Goal: Task Accomplishment & Management: Manage account settings

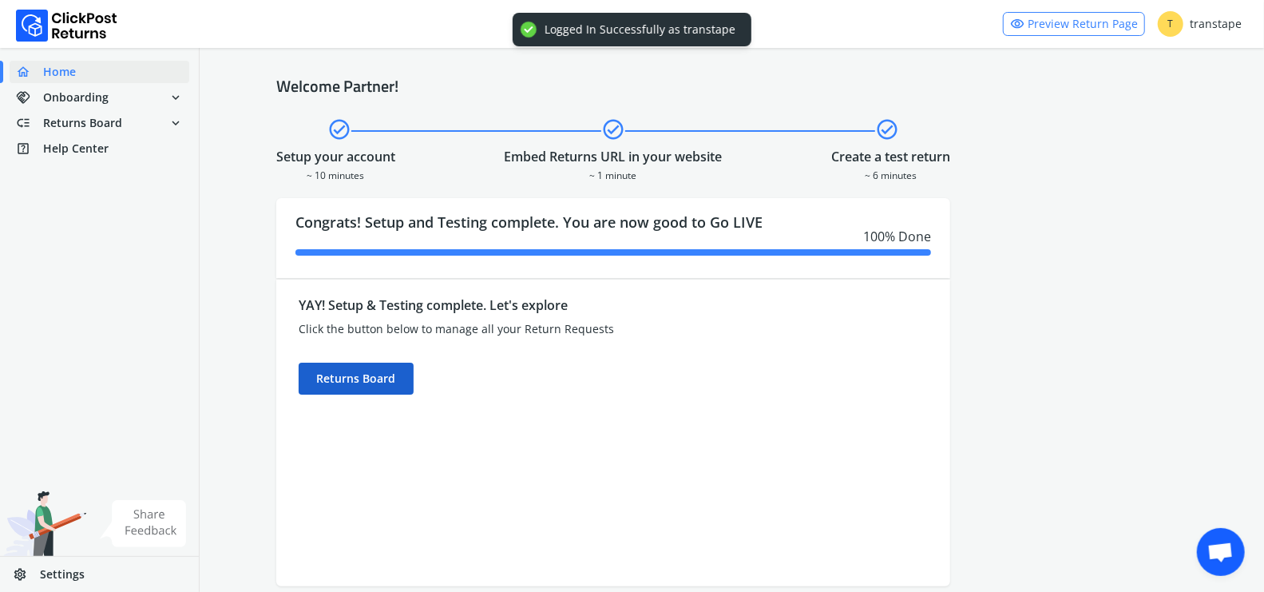
click at [390, 377] on div "Returns Board" at bounding box center [356, 379] width 115 height 32
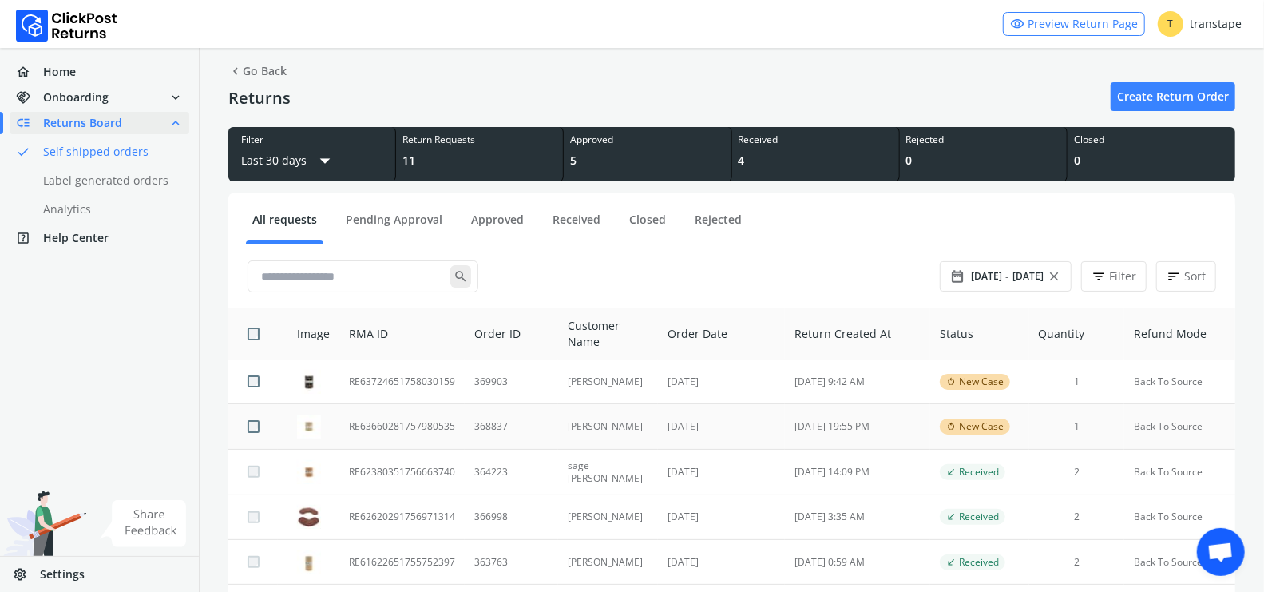
scroll to position [18, 0]
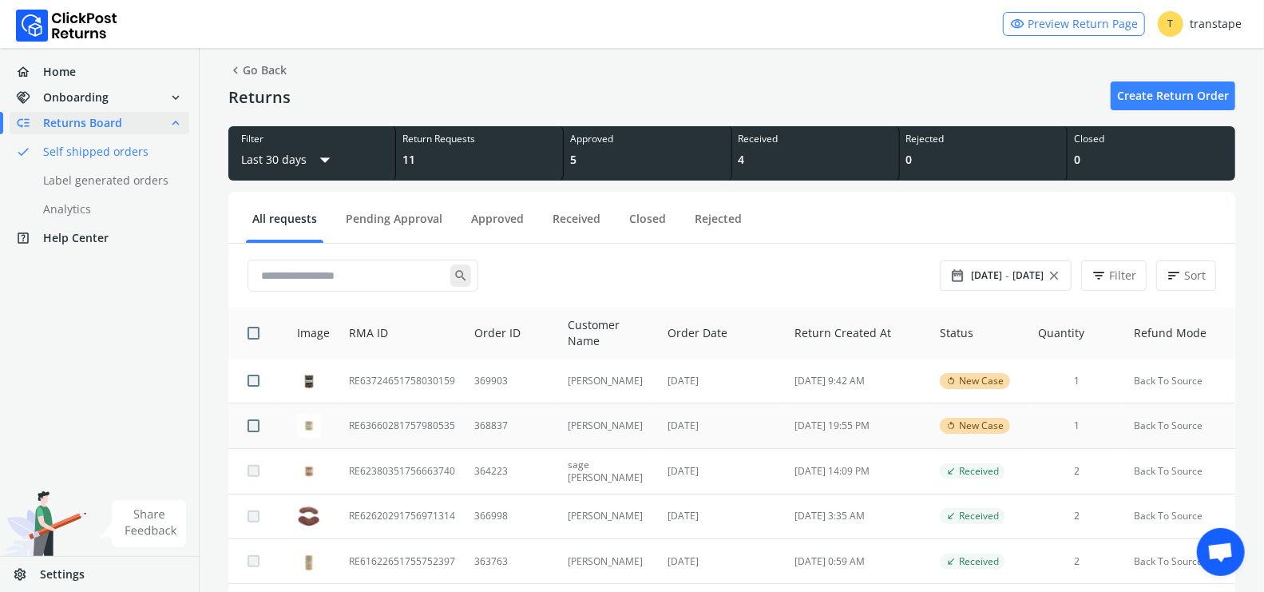
click at [443, 427] on td "RE63660281757980535" at bounding box center [401, 425] width 125 height 45
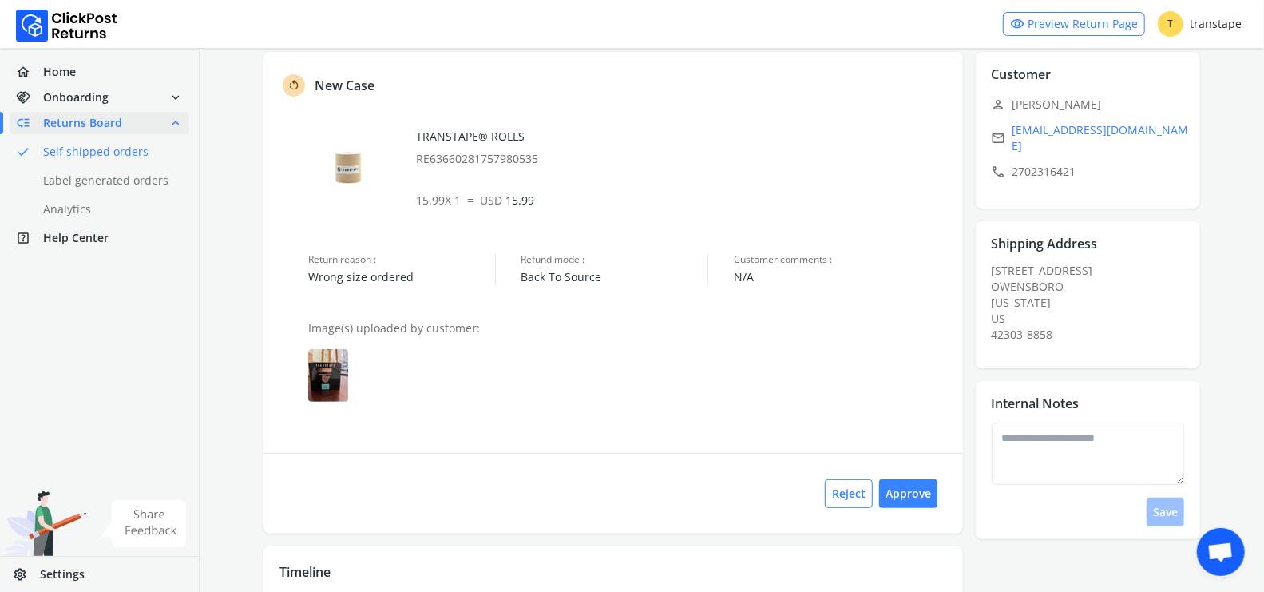
scroll to position [128, 0]
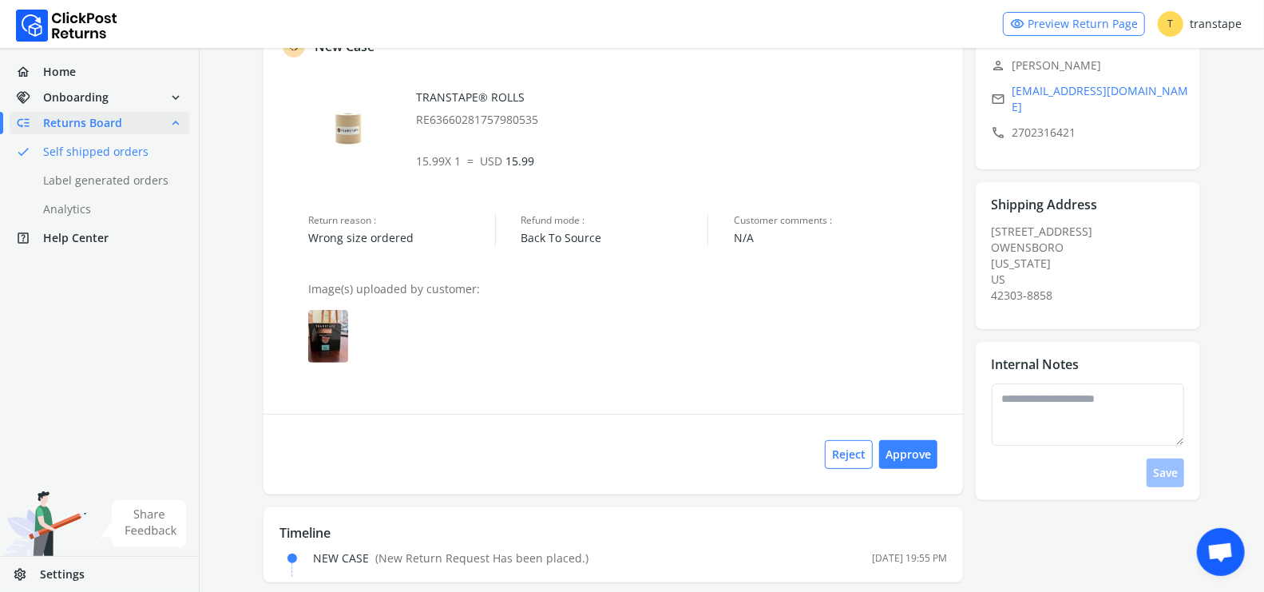
click at [330, 325] on img at bounding box center [328, 336] width 40 height 53
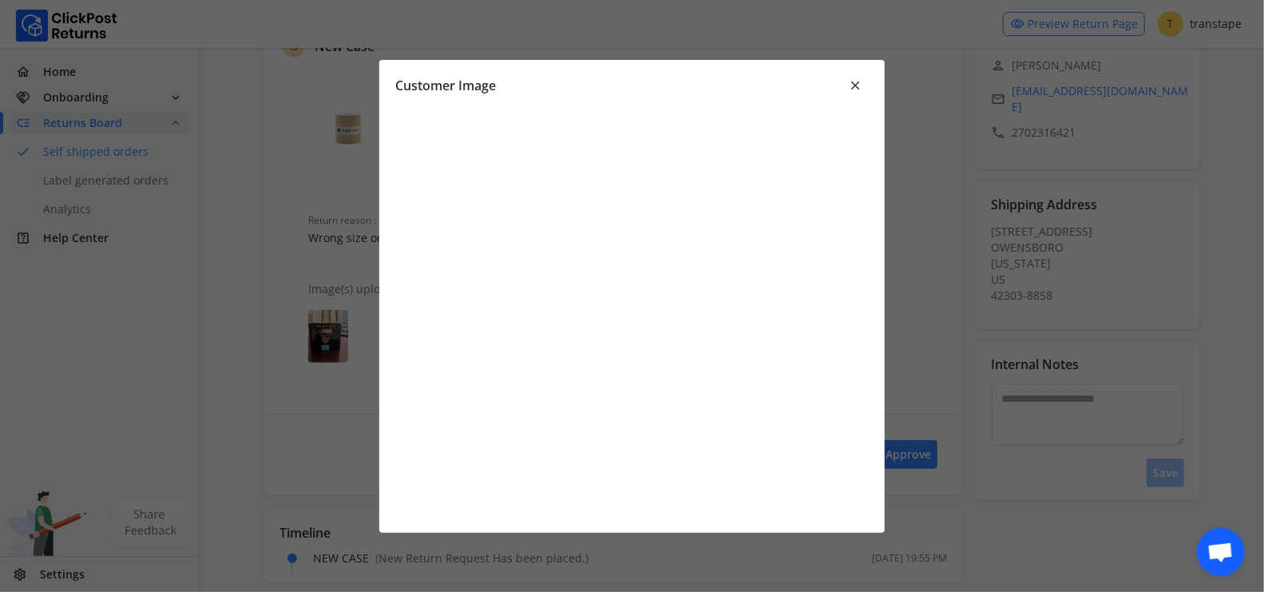
click at [862, 80] on span "close" at bounding box center [855, 85] width 14 height 22
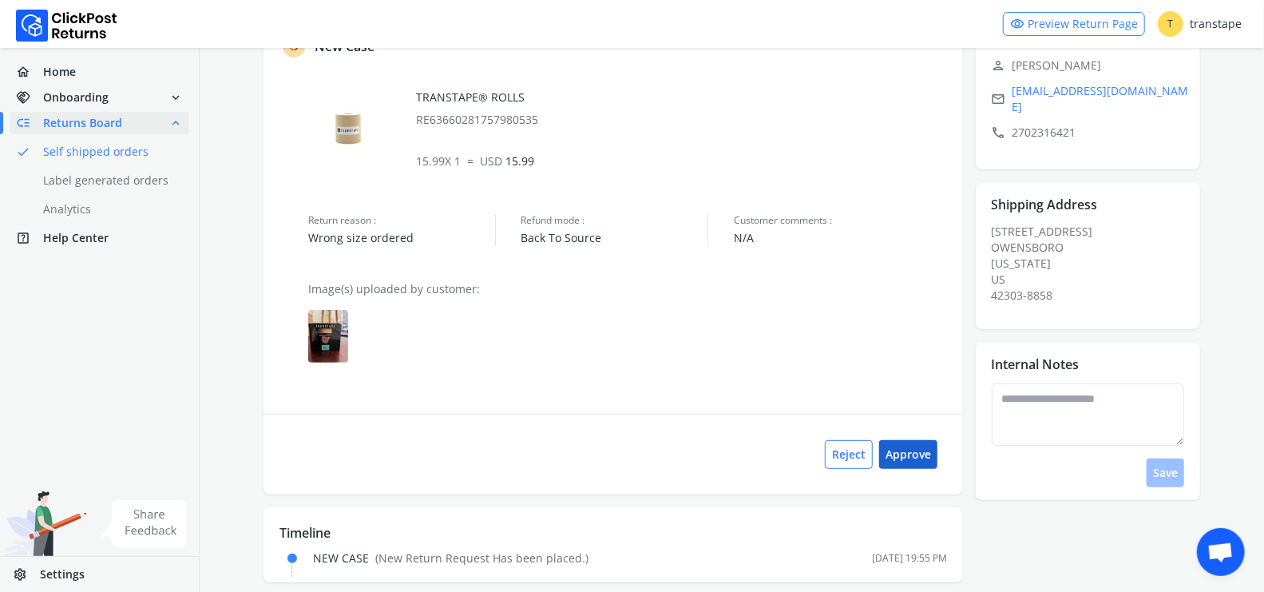
click at [910, 444] on button "Approve" at bounding box center [908, 454] width 58 height 29
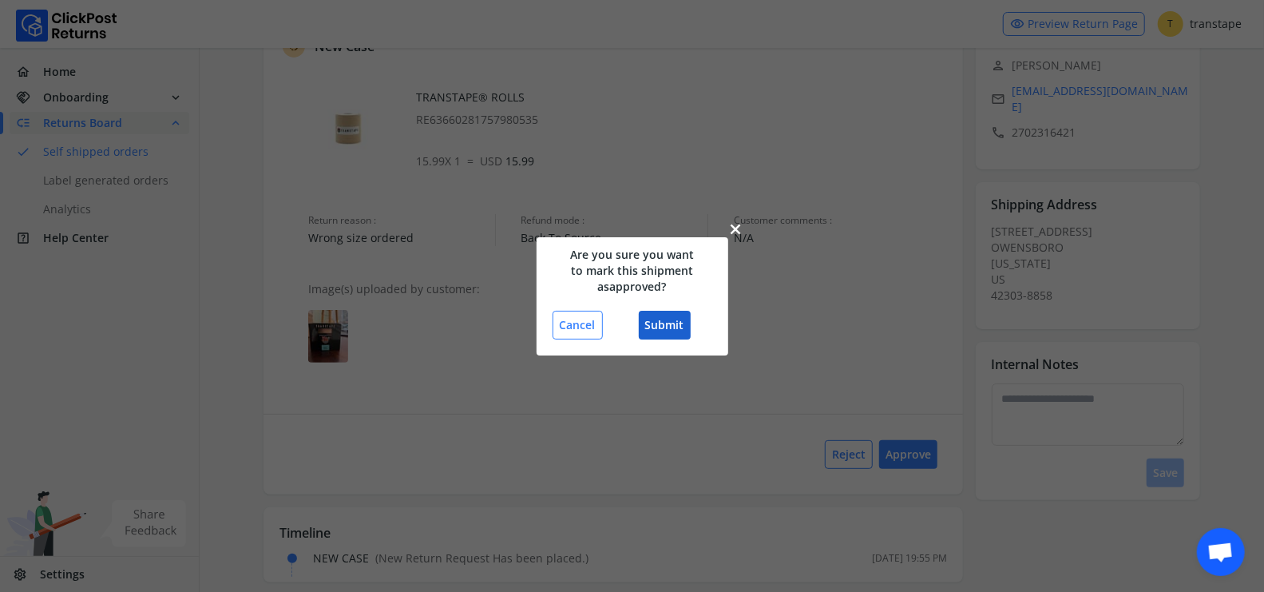
click at [670, 327] on button "Submit" at bounding box center [665, 325] width 52 height 29
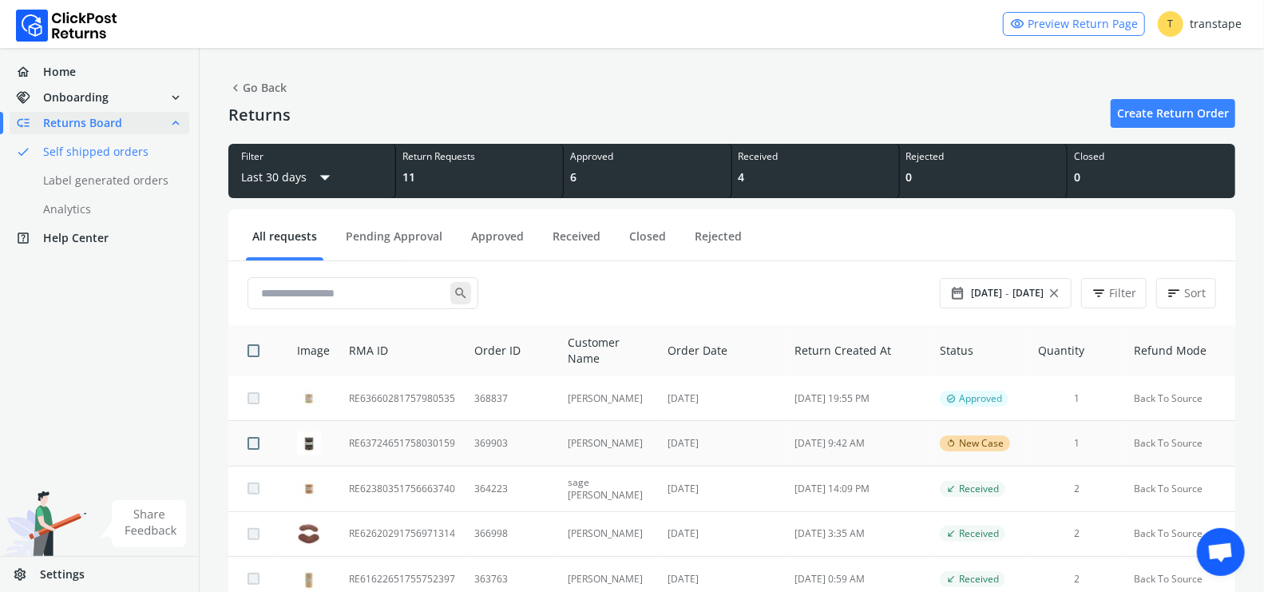
click at [560, 442] on td "[PERSON_NAME]" at bounding box center [608, 443] width 100 height 45
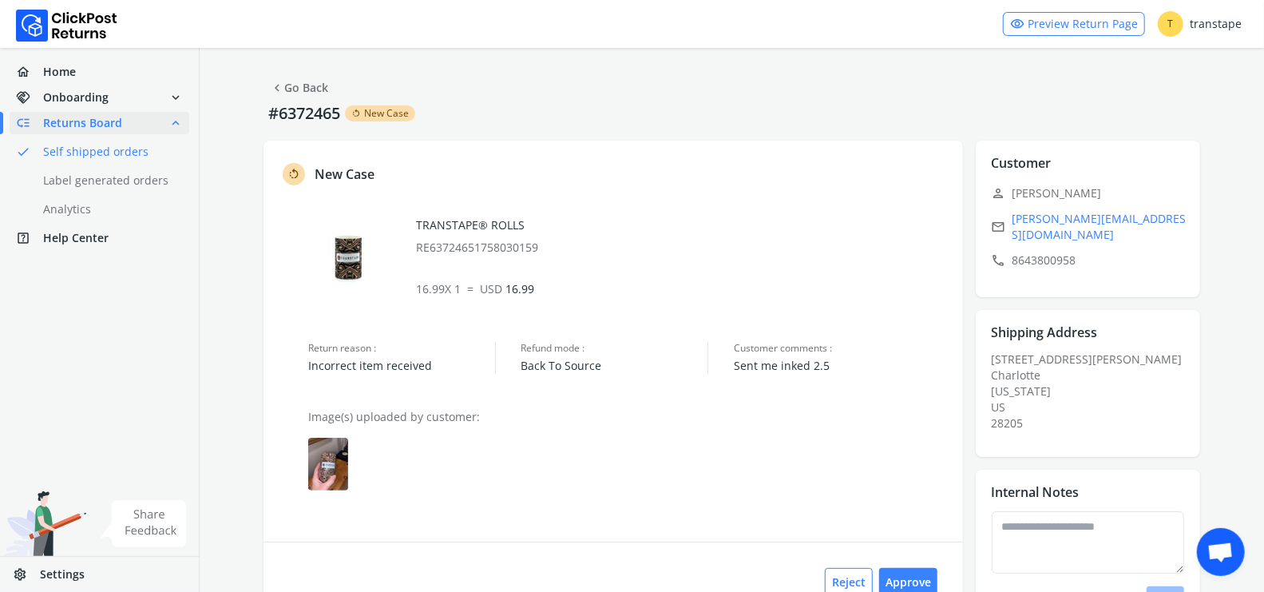
click at [327, 458] on img at bounding box center [328, 464] width 40 height 53
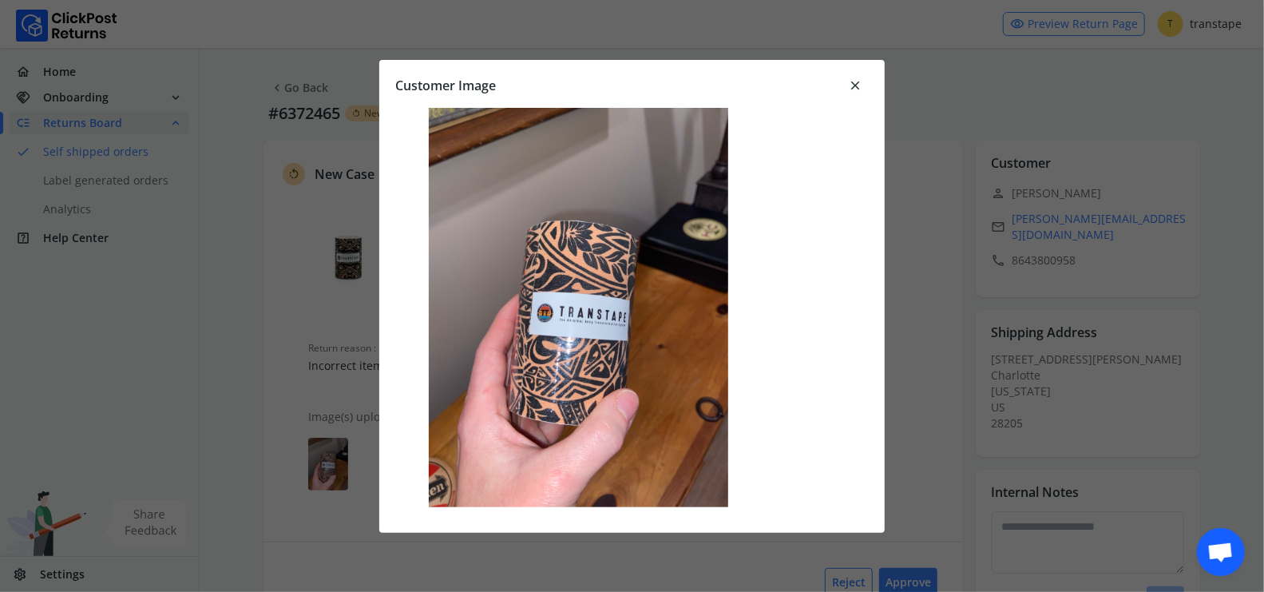
click at [858, 83] on span "close" at bounding box center [855, 85] width 14 height 22
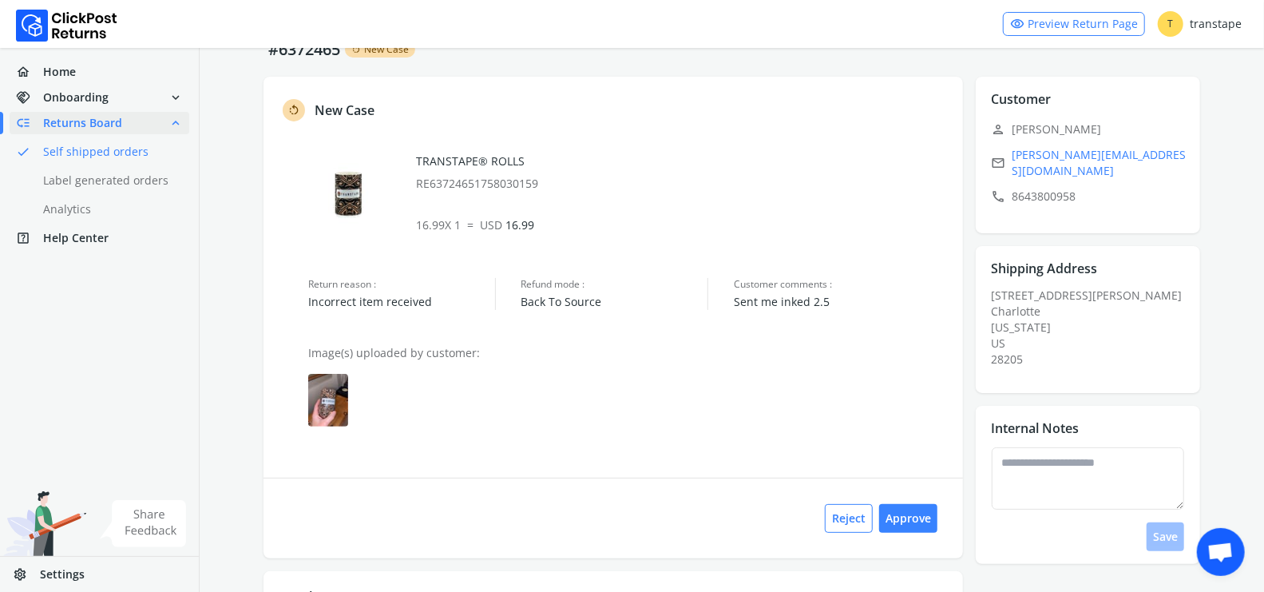
scroll to position [77, 0]
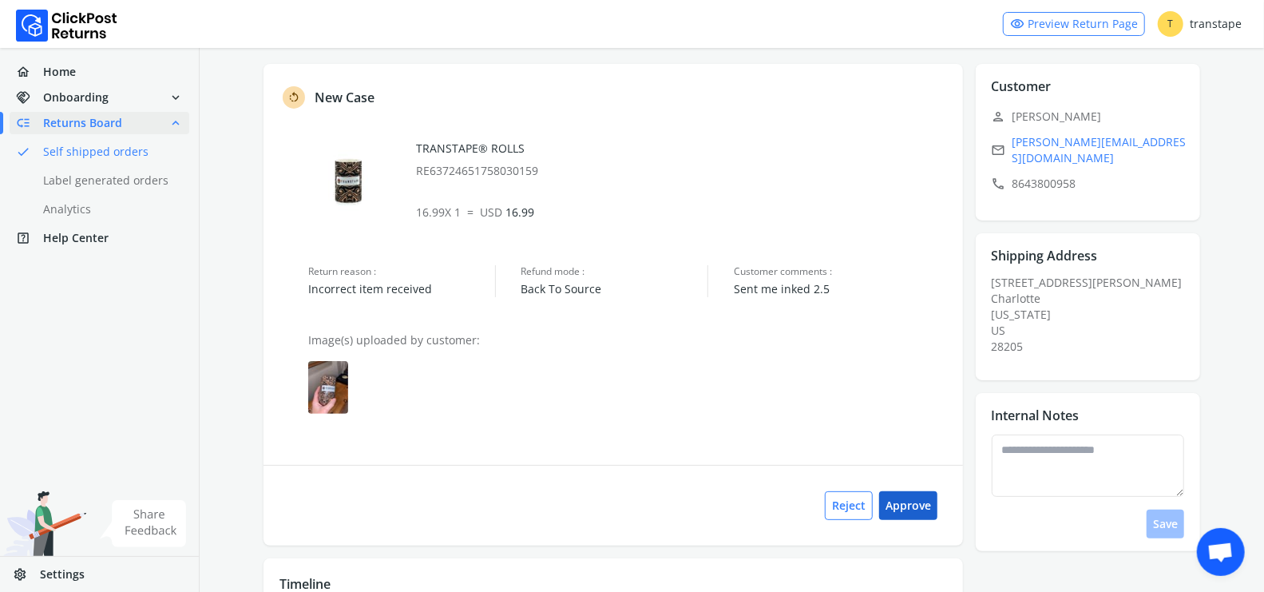
click at [920, 500] on button "Approve" at bounding box center [908, 505] width 58 height 29
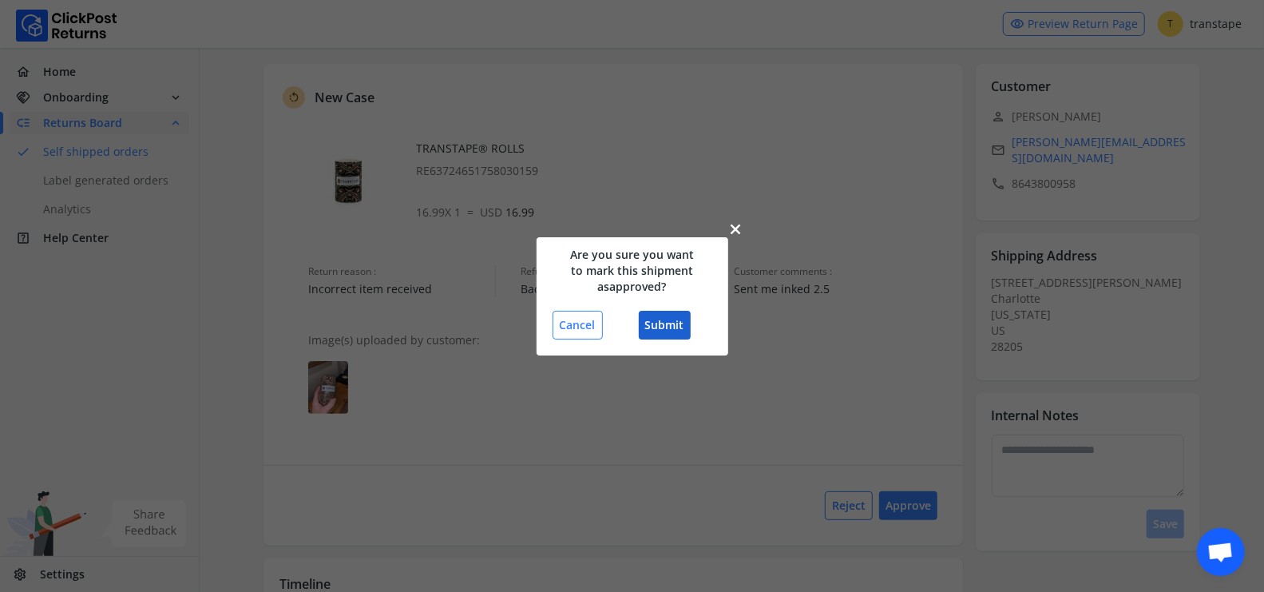
click at [654, 336] on button "Submit" at bounding box center [665, 325] width 52 height 29
click at [653, 331] on button "Submit" at bounding box center [665, 325] width 52 height 29
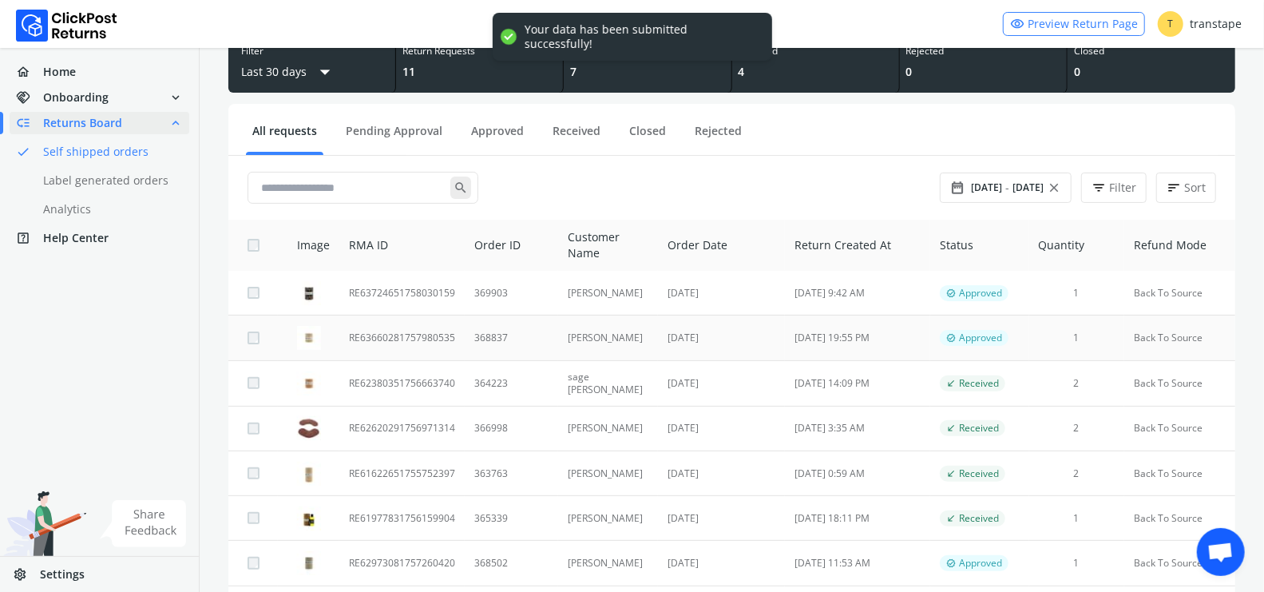
scroll to position [106, 0]
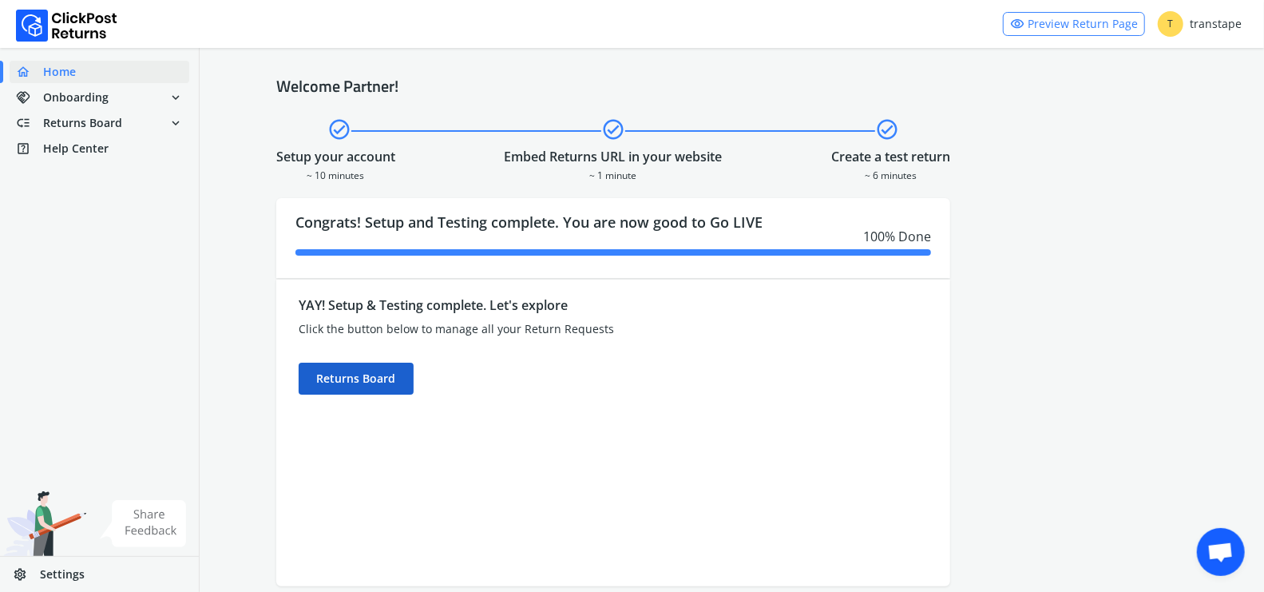
click at [361, 391] on div "Returns Board" at bounding box center [356, 379] width 115 height 32
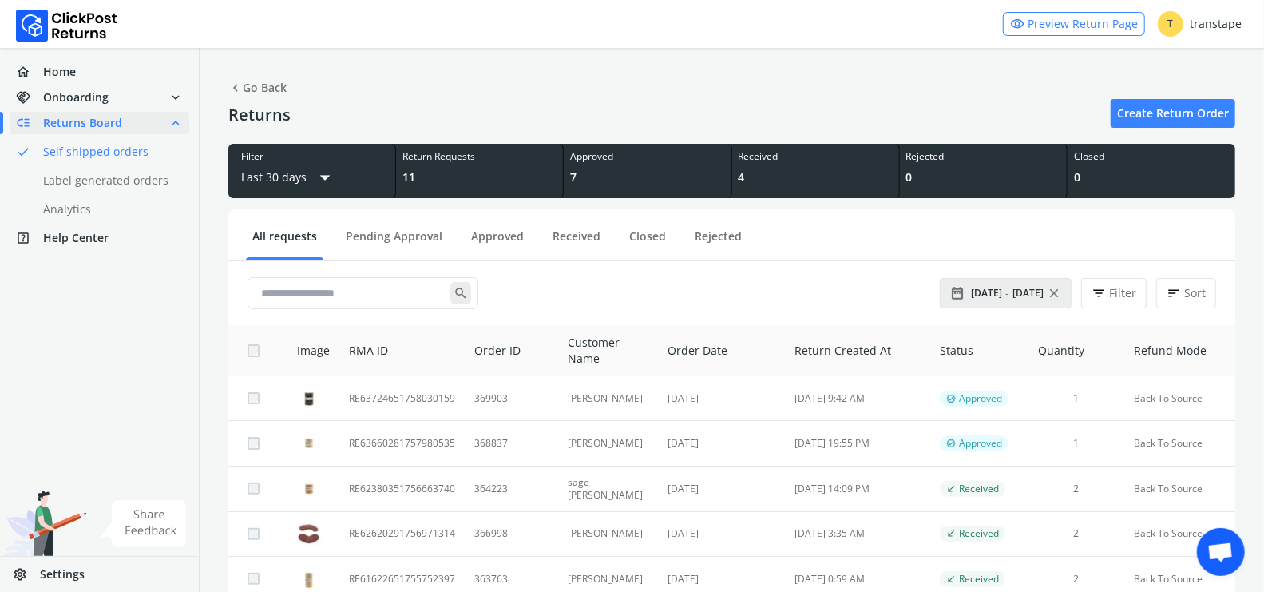
click at [1001, 295] on span "[DATE]" at bounding box center [986, 293] width 31 height 13
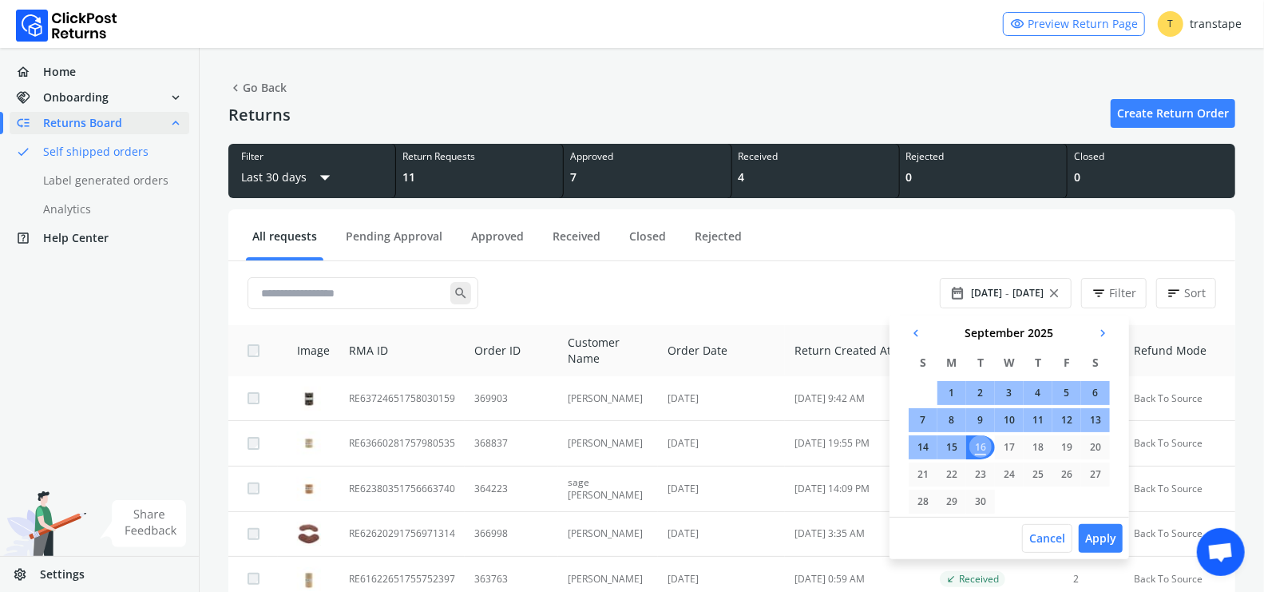
click at [918, 334] on span "chevron_left" at bounding box center [916, 333] width 14 height 22
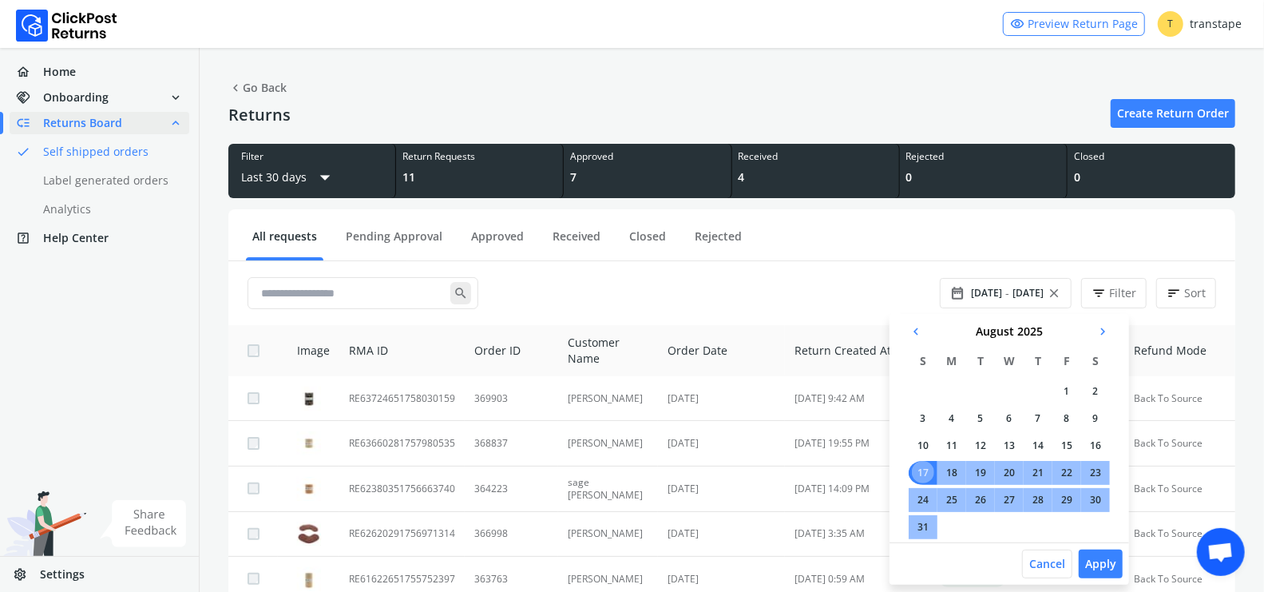
click at [918, 331] on span "chevron_left" at bounding box center [916, 331] width 14 height 22
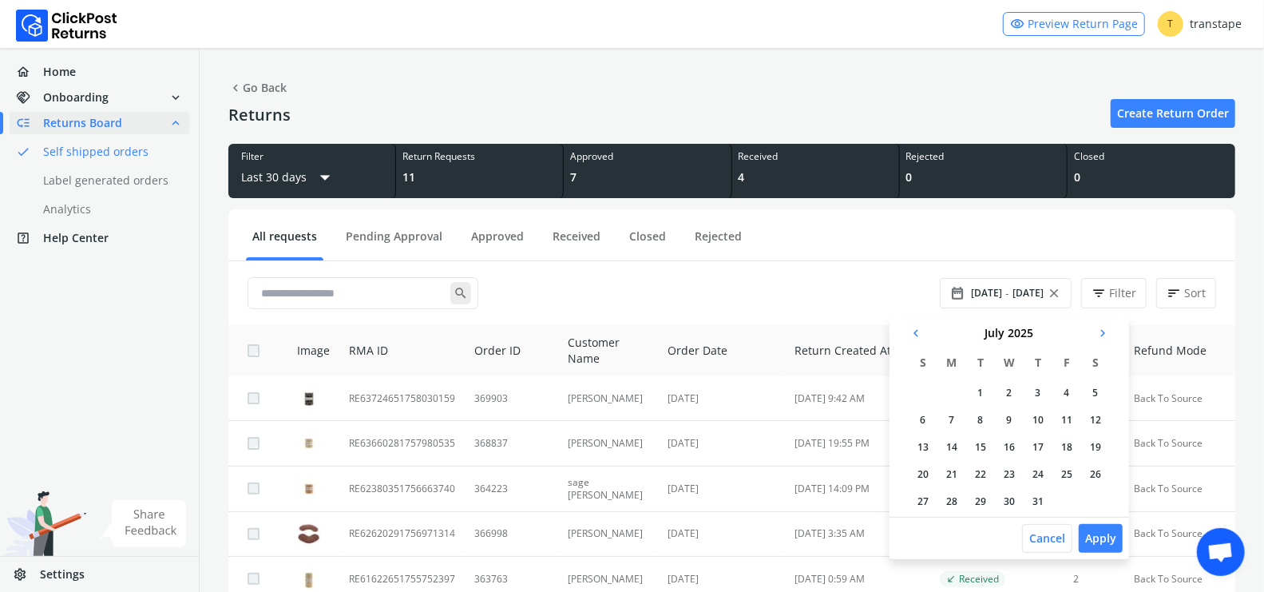
click at [982, 393] on td "1" at bounding box center [980, 393] width 29 height 24
click at [1045, 501] on td "31" at bounding box center [1043, 502] width 29 height 24
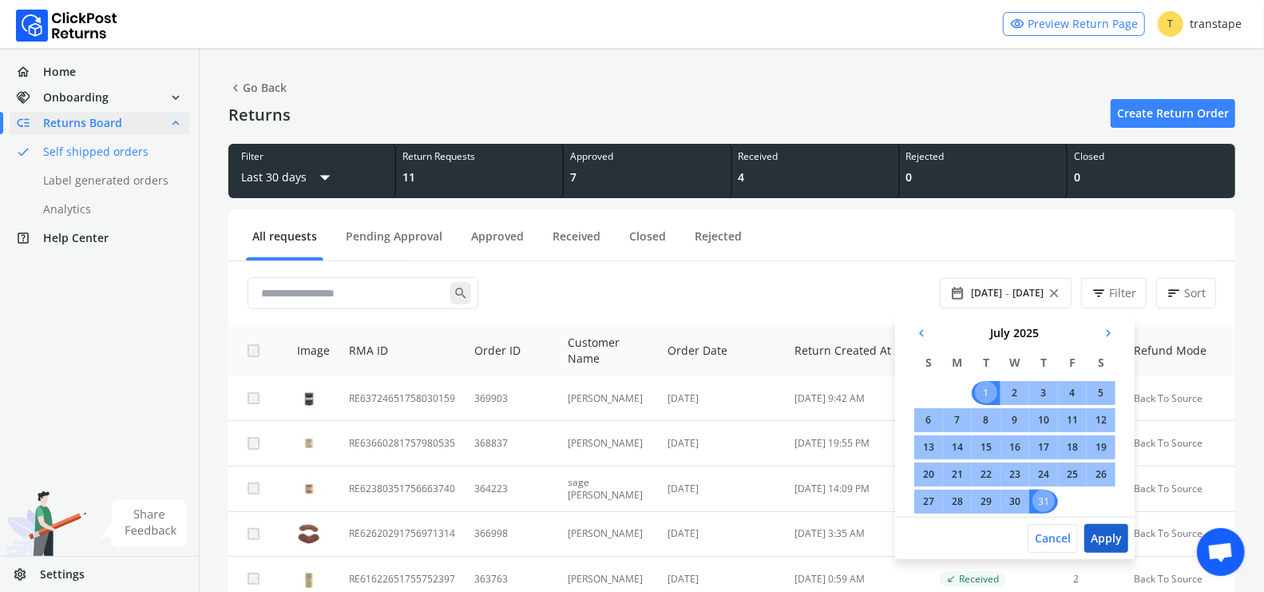
click at [1115, 539] on button "Apply" at bounding box center [1106, 538] width 44 height 29
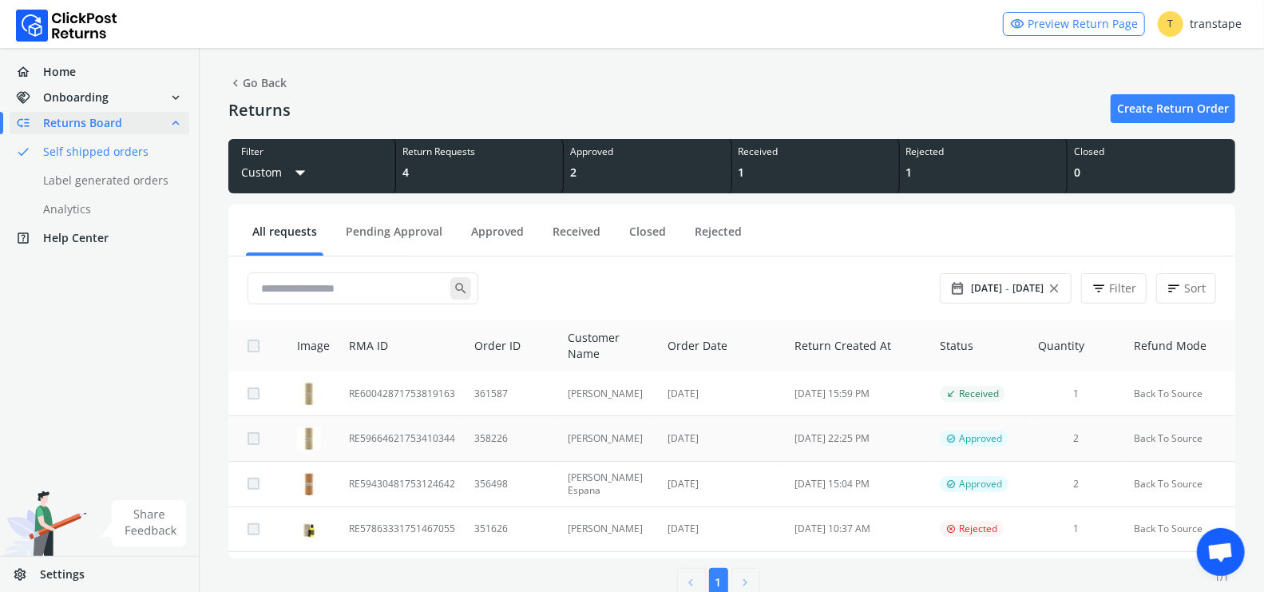
scroll to position [6, 0]
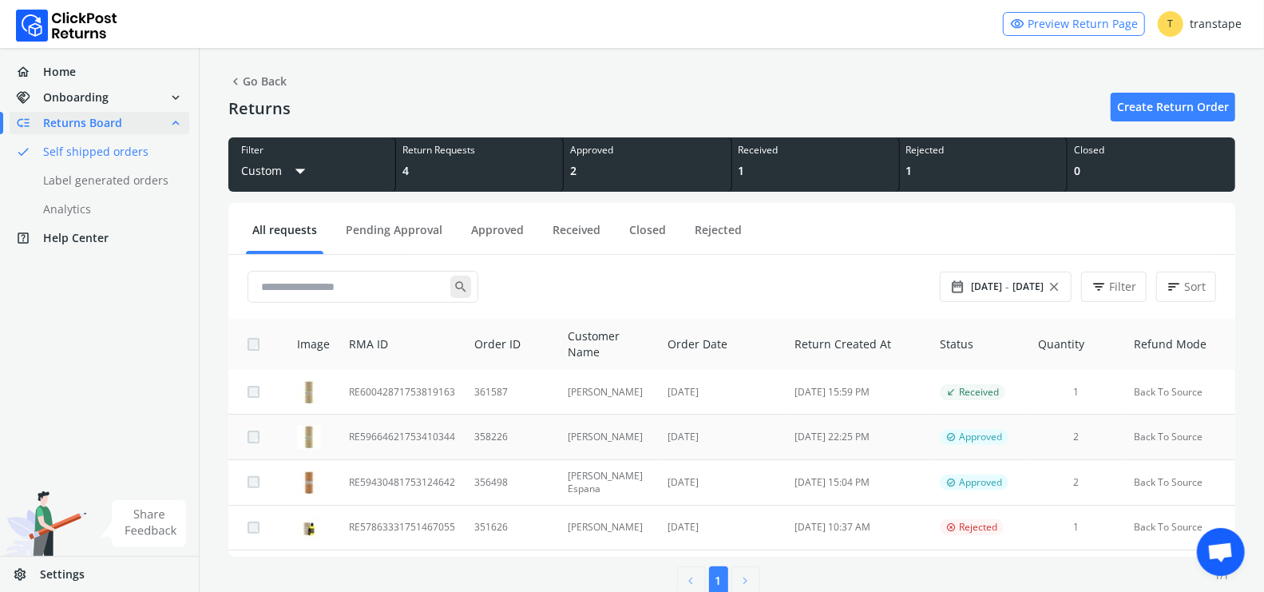
click at [595, 428] on td "[PERSON_NAME]" at bounding box center [608, 436] width 100 height 45
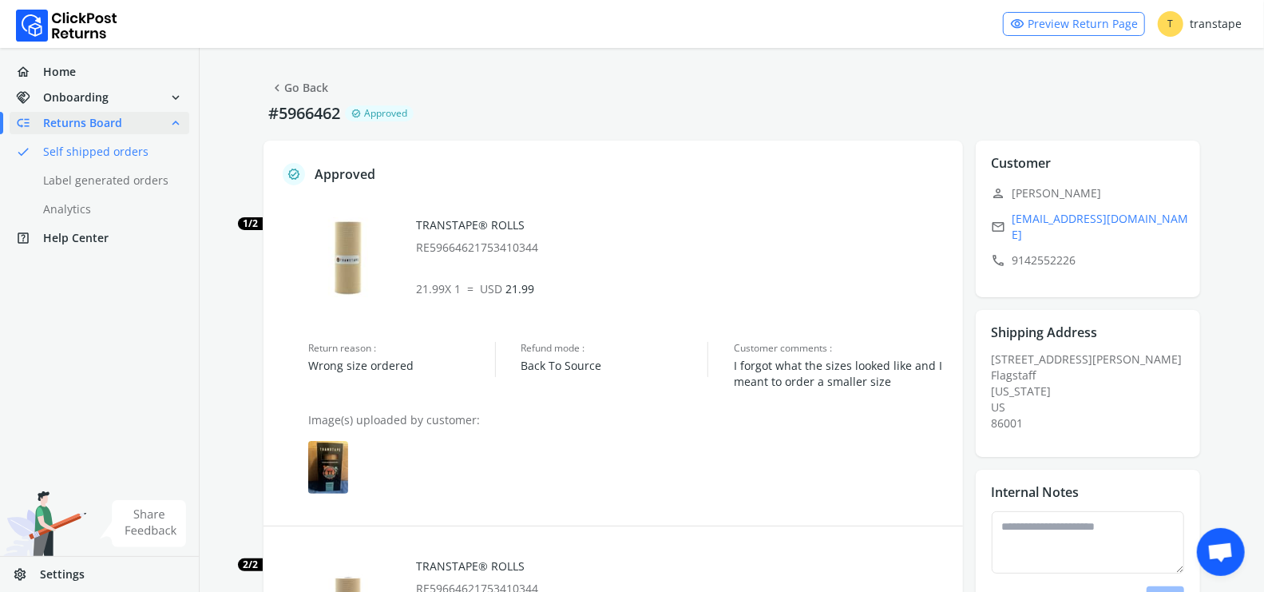
click at [299, 83] on link "chevron_left Go Back" at bounding box center [299, 88] width 58 height 22
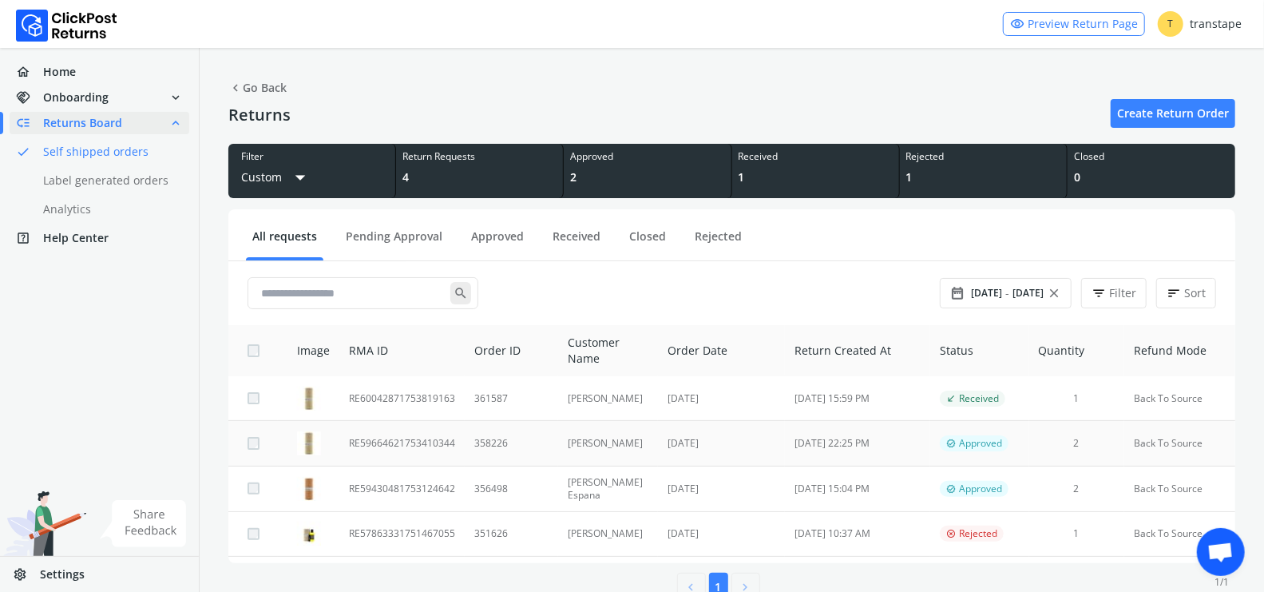
click at [499, 436] on td "358226" at bounding box center [511, 443] width 93 height 45
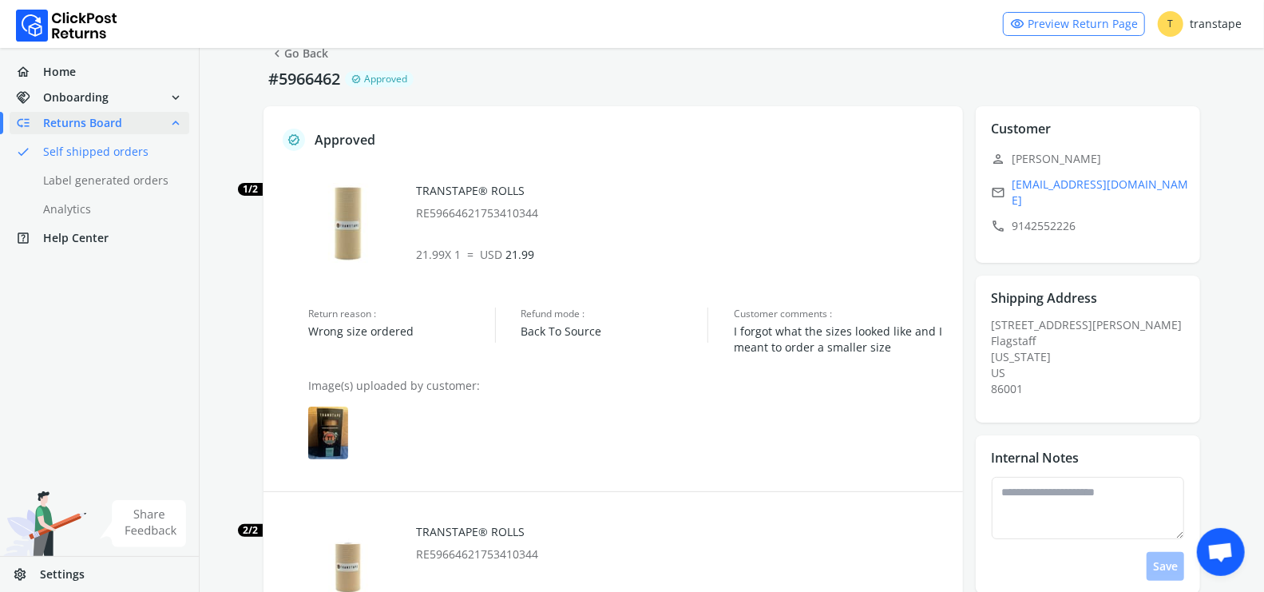
scroll to position [383, 0]
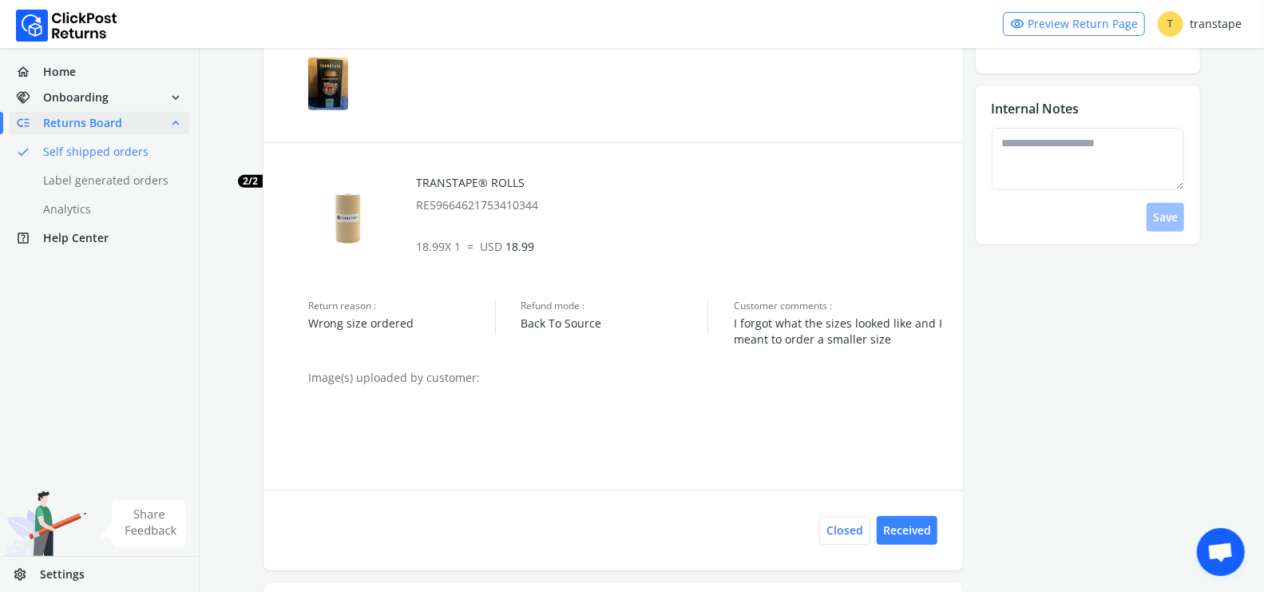
click at [327, 430] on img at bounding box center [328, 424] width 40 height 53
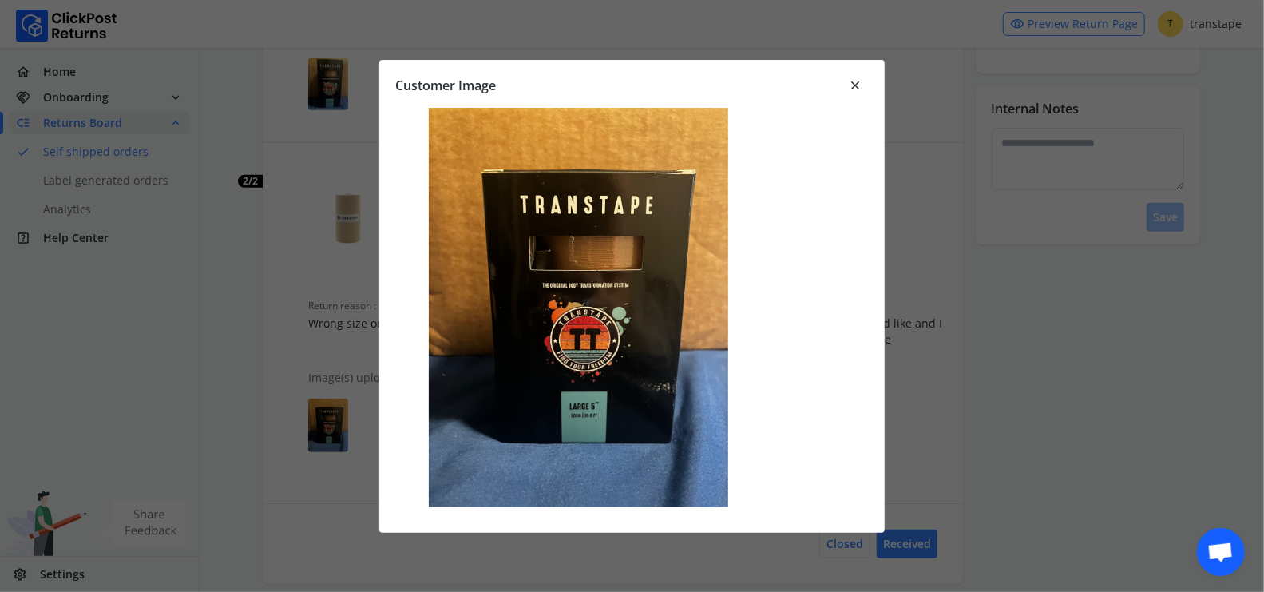
click at [854, 82] on span "close" at bounding box center [855, 85] width 14 height 22
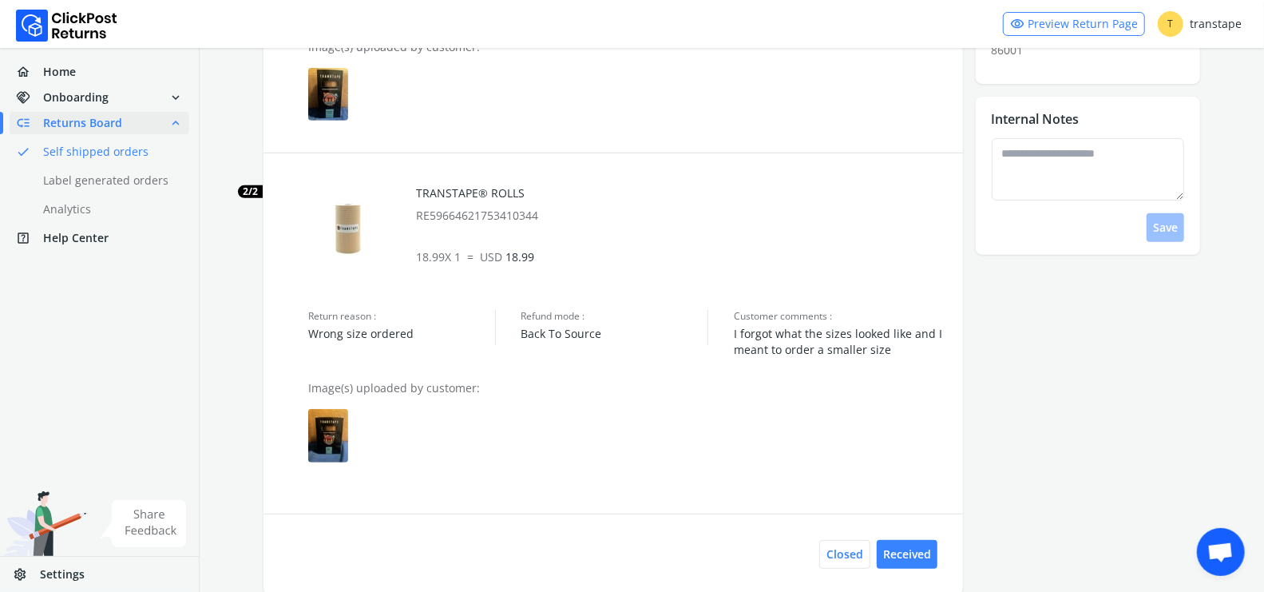
scroll to position [376, 0]
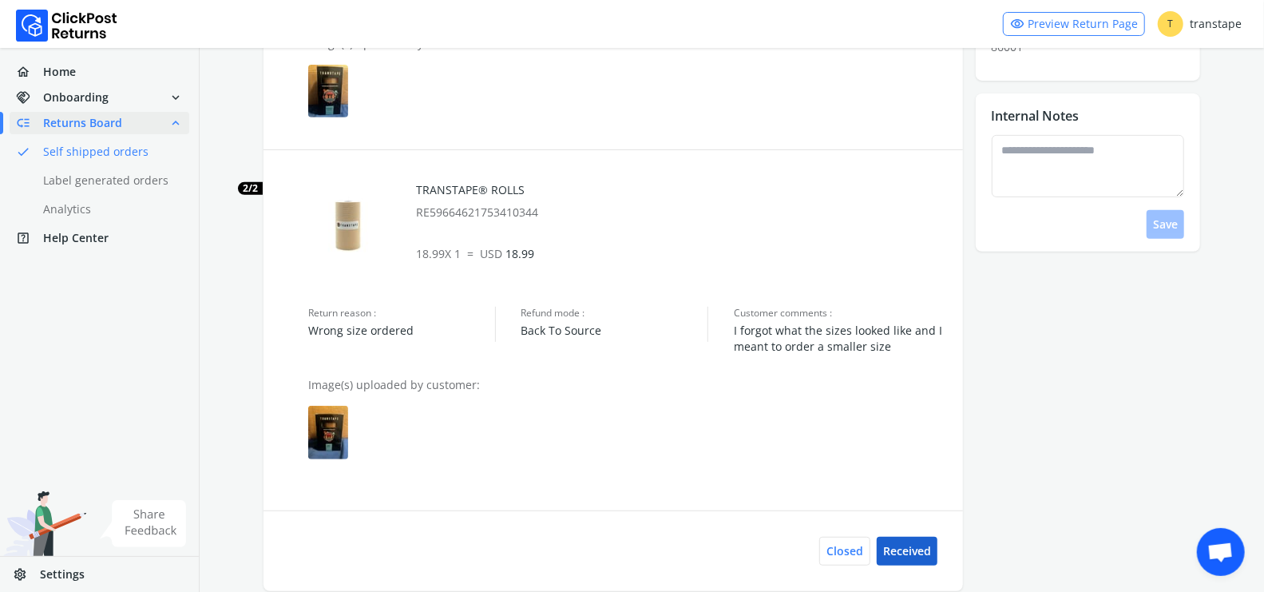
click at [916, 553] on button "Received" at bounding box center [907, 551] width 61 height 29
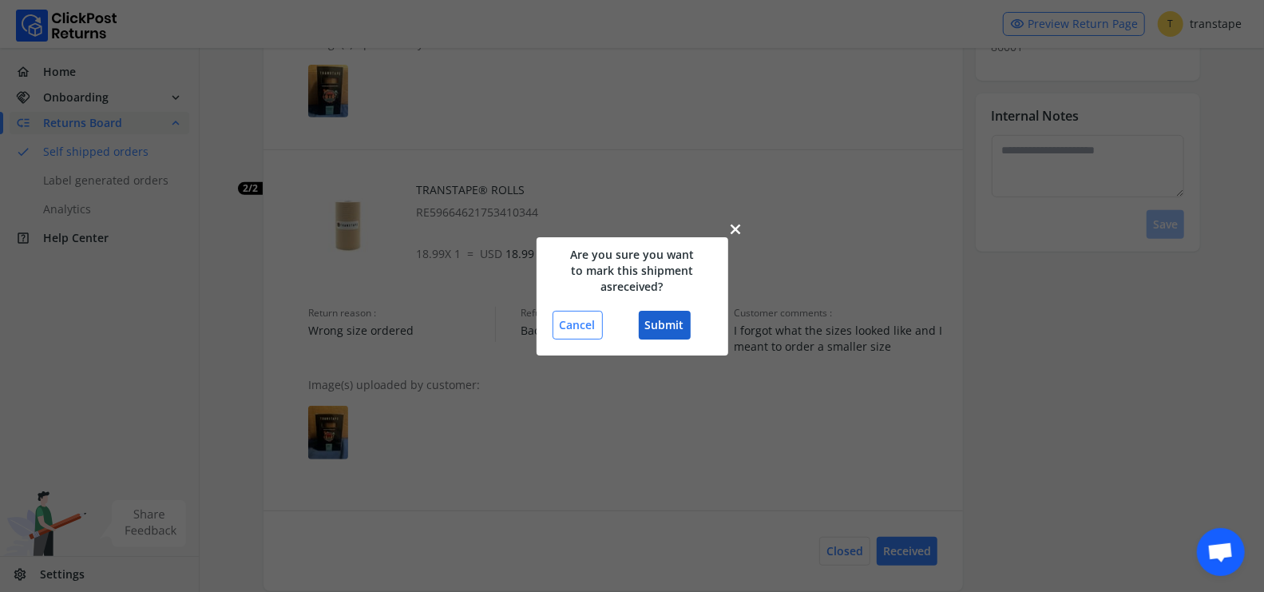
click at [666, 319] on button "Submit" at bounding box center [665, 325] width 52 height 29
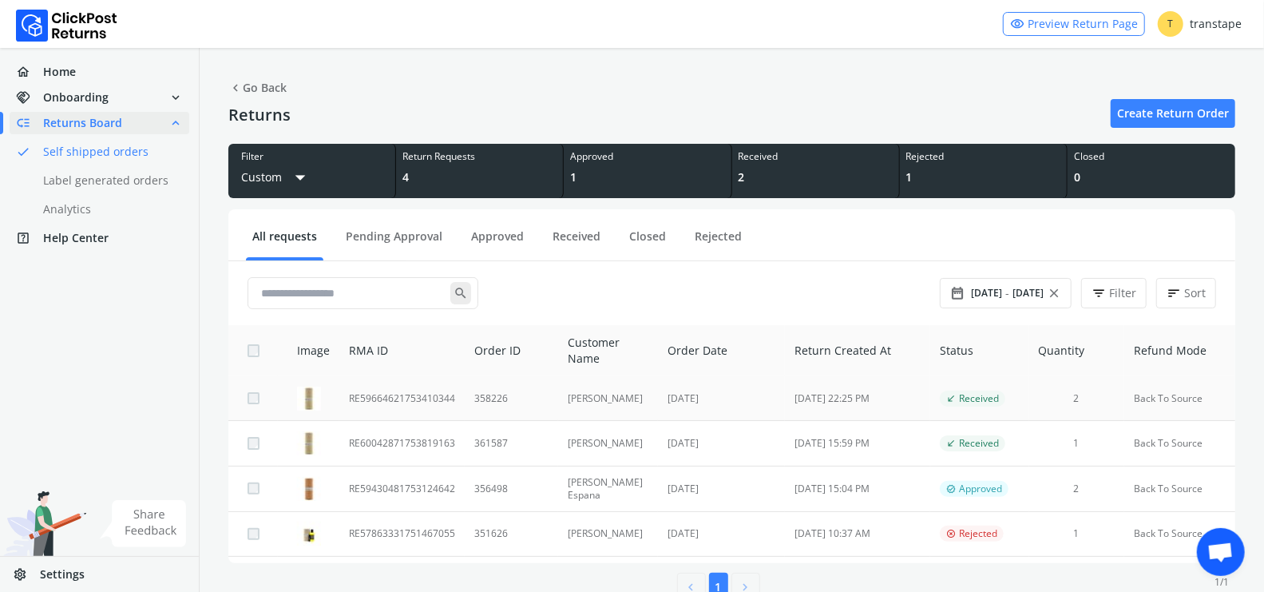
click at [487, 400] on td "358226" at bounding box center [511, 398] width 93 height 45
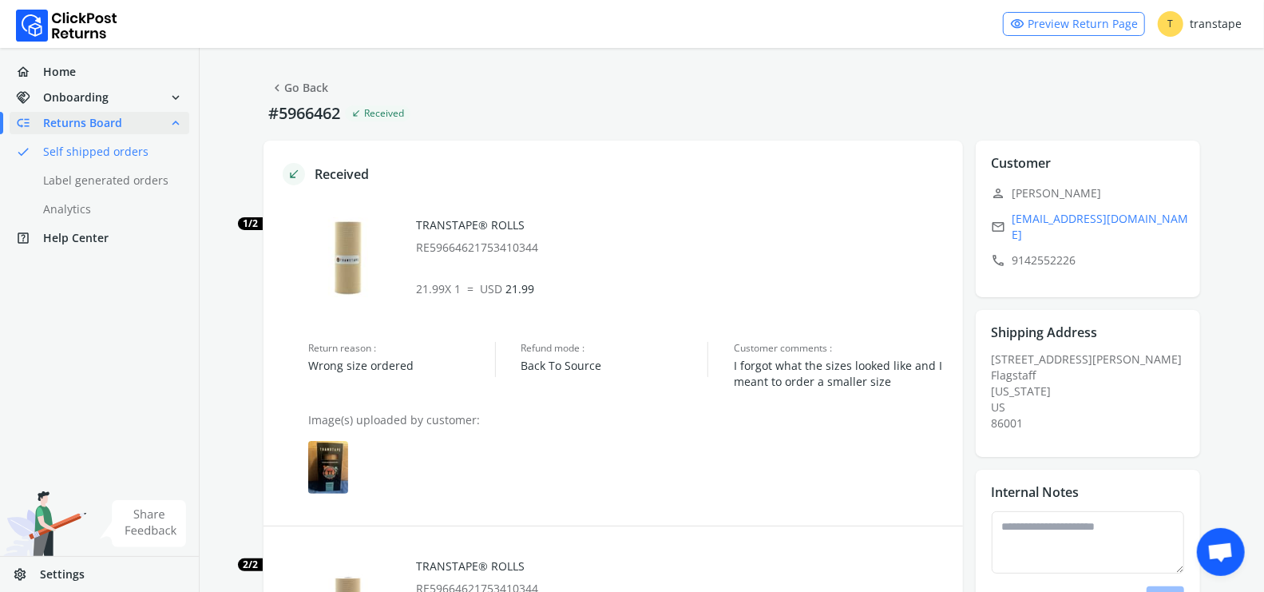
click at [293, 77] on link "chevron_left Go Back" at bounding box center [299, 88] width 58 height 22
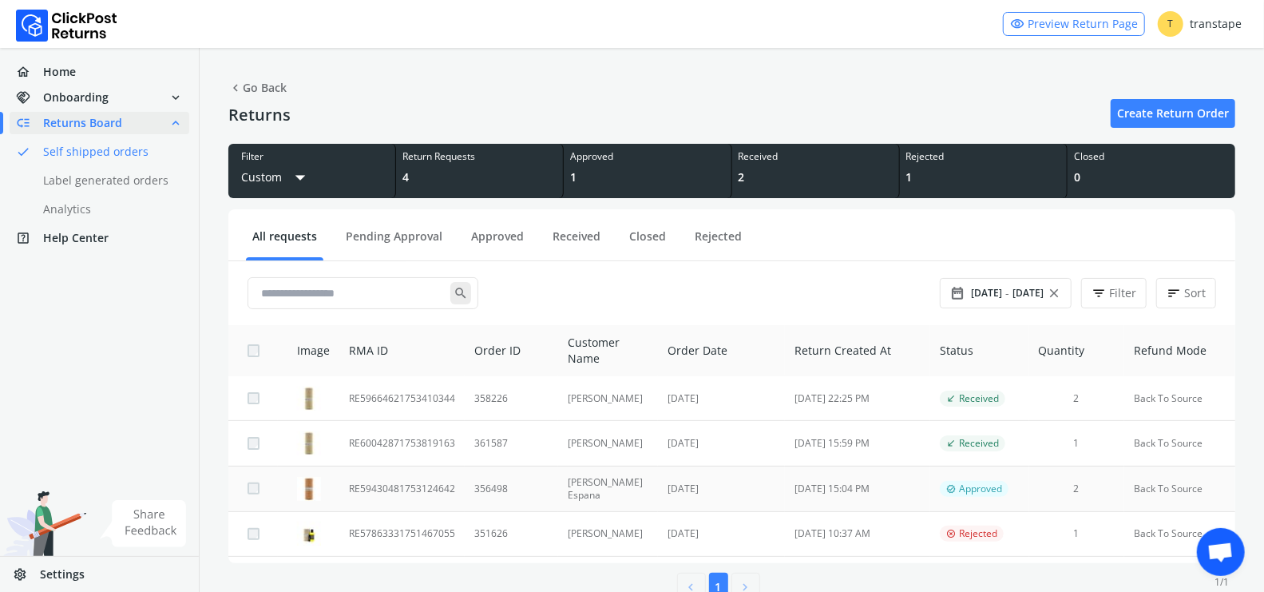
scroll to position [3, 0]
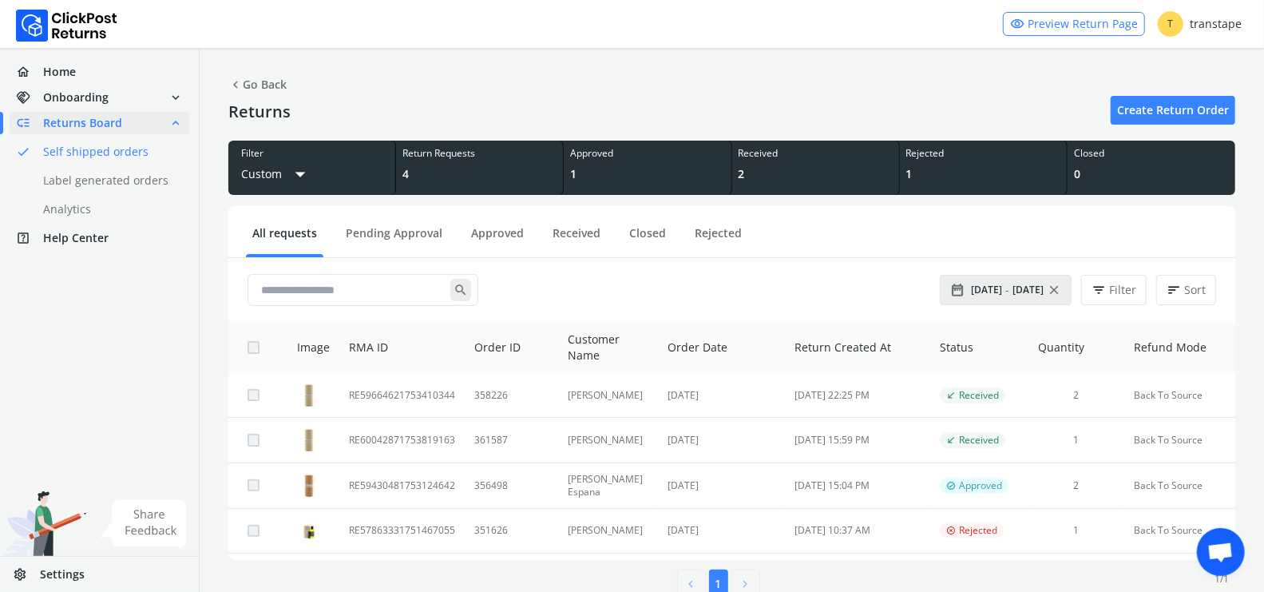
click at [1002, 287] on span "[DATE]" at bounding box center [986, 289] width 31 height 13
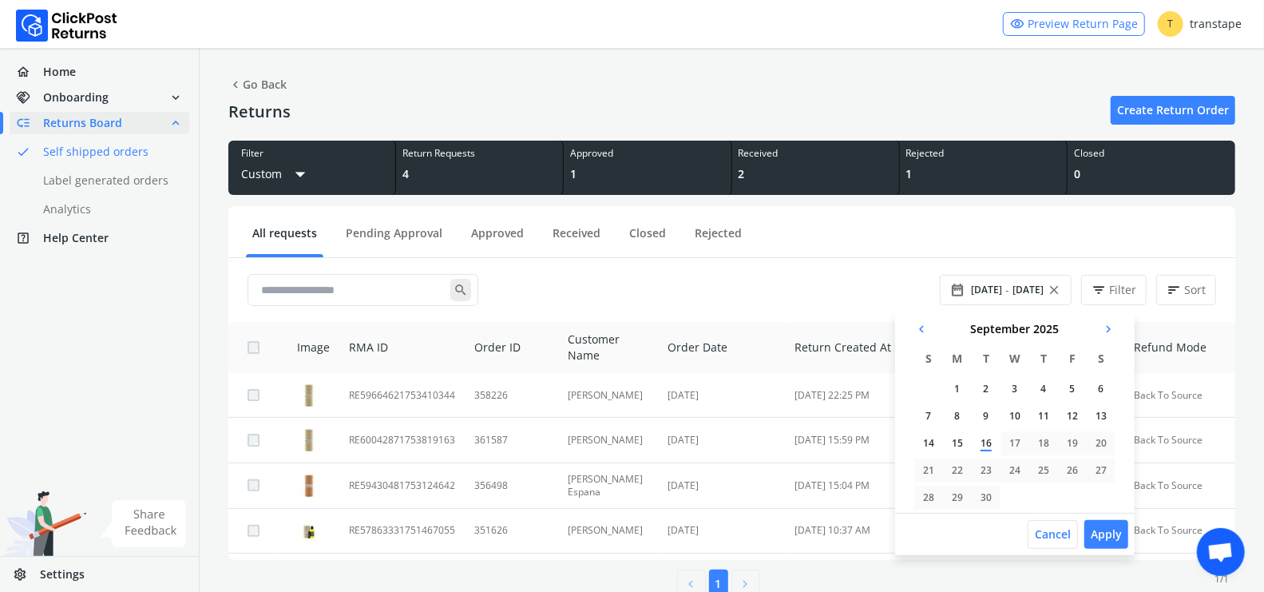
click at [954, 384] on td "1" at bounding box center [957, 389] width 29 height 24
click at [983, 445] on td "16" at bounding box center [980, 443] width 29 height 24
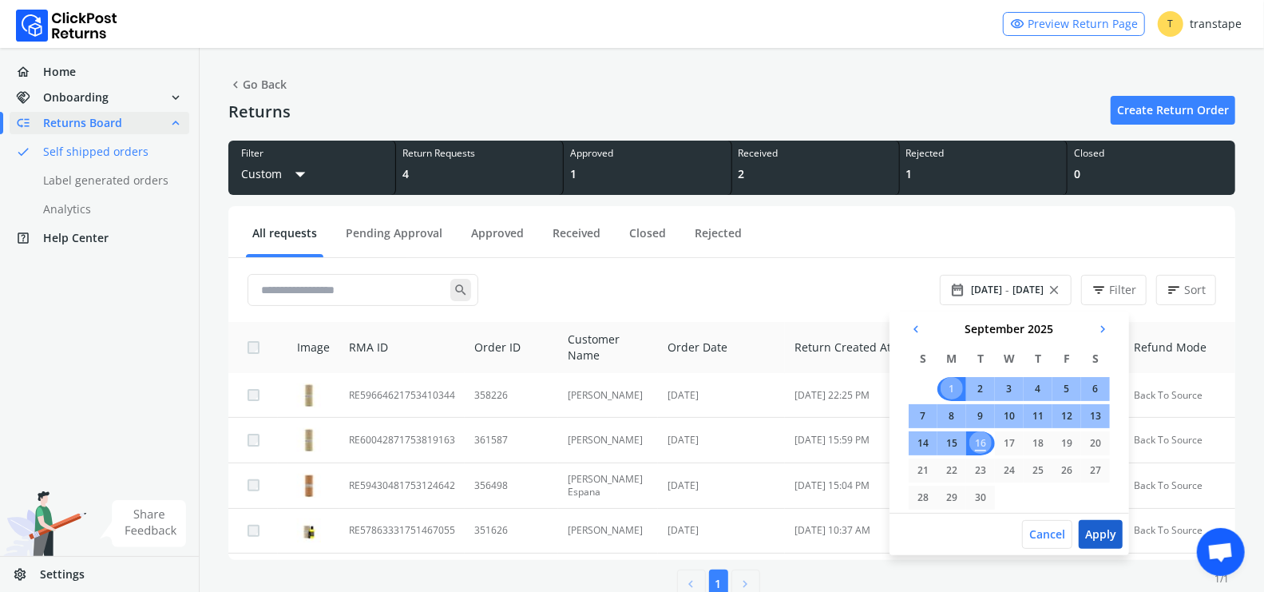
click at [1110, 536] on button "Apply" at bounding box center [1101, 534] width 44 height 29
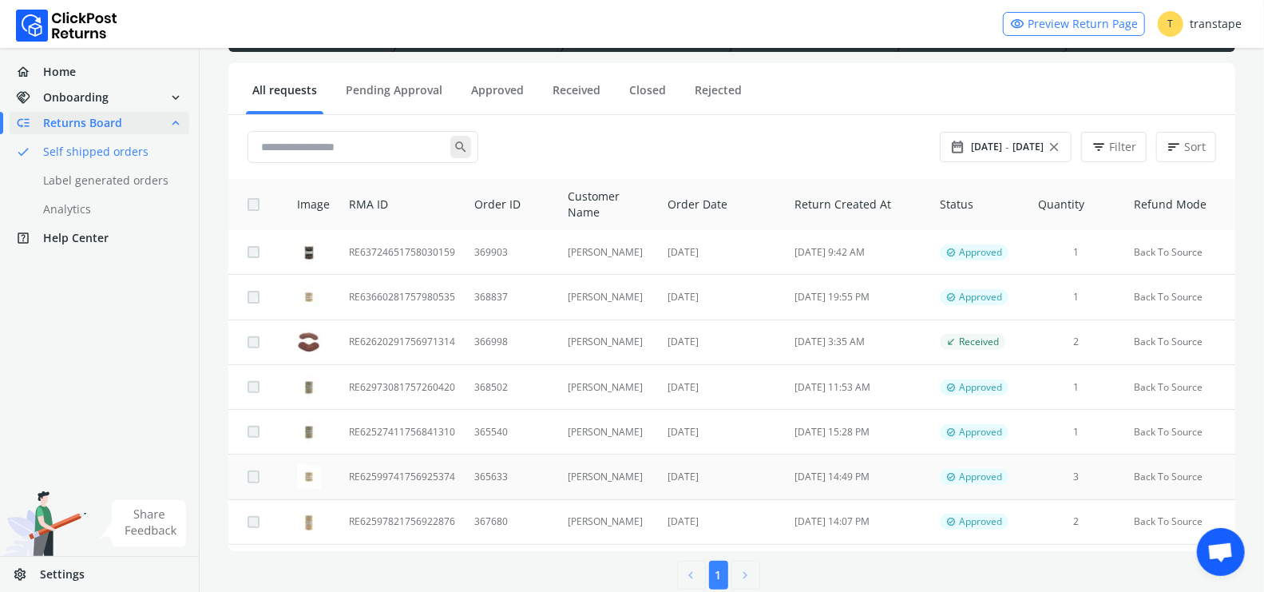
scroll to position [148, 0]
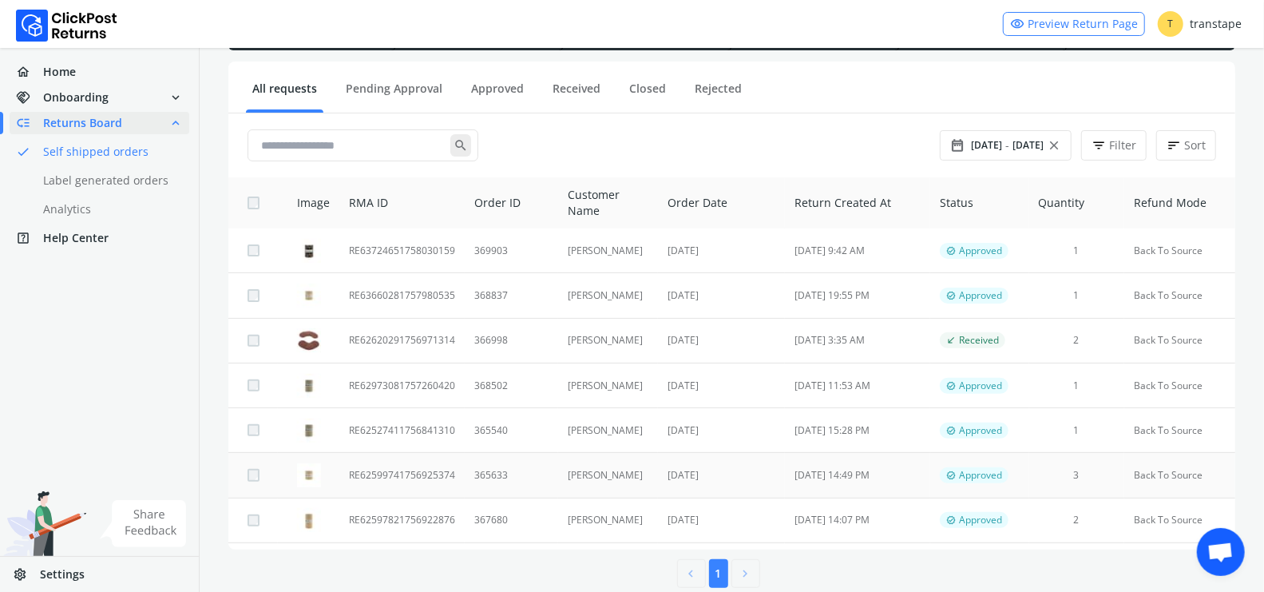
click at [526, 474] on td "365633" at bounding box center [511, 475] width 93 height 45
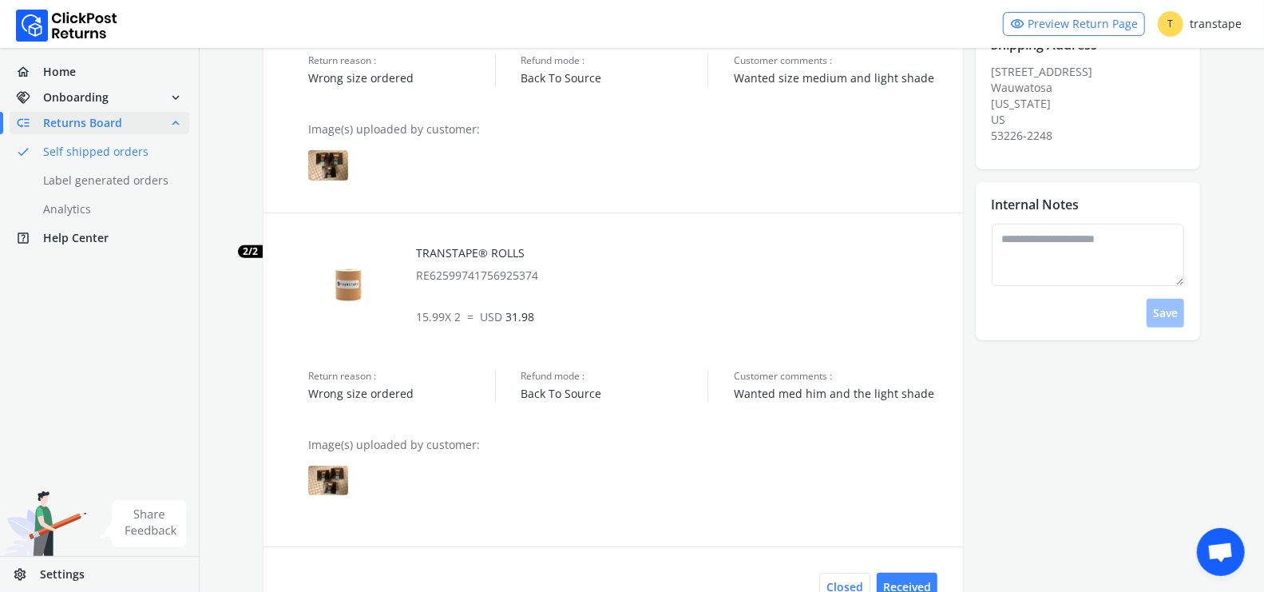
scroll to position [291, 0]
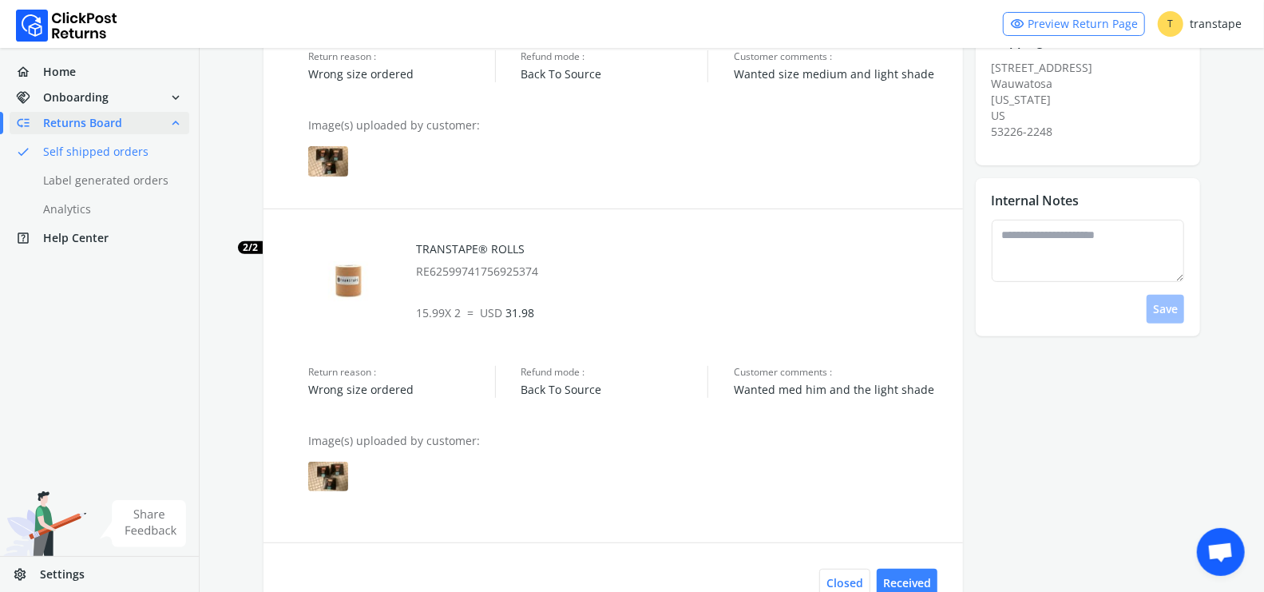
click at [331, 168] on img at bounding box center [328, 161] width 40 height 30
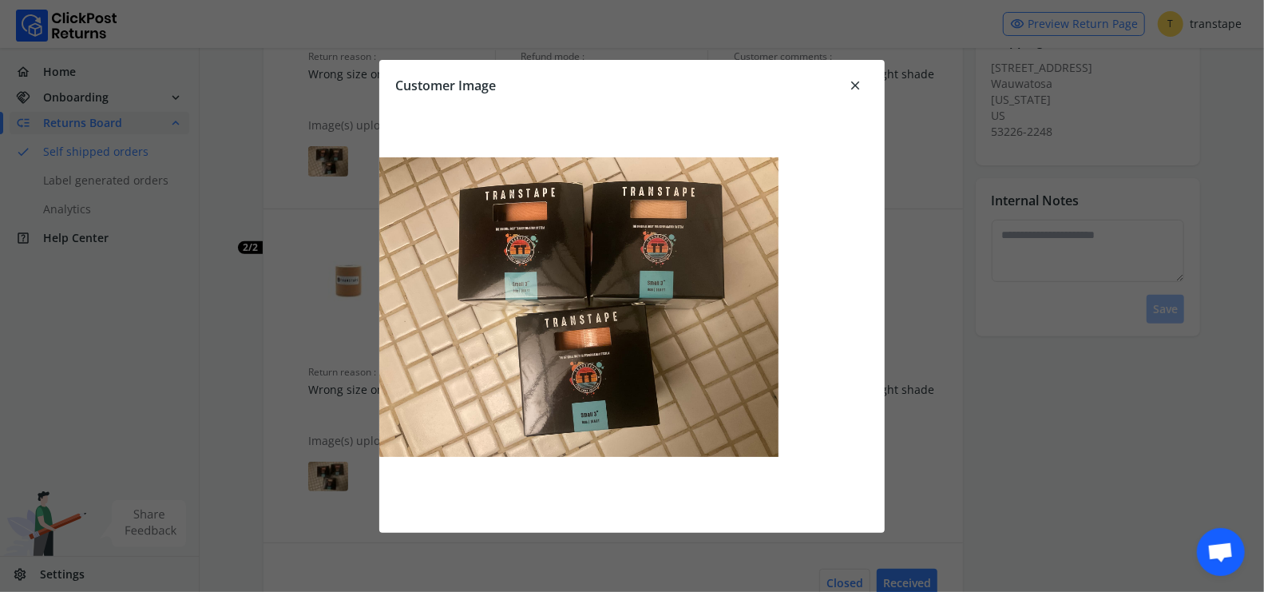
click at [856, 85] on span "close" at bounding box center [855, 85] width 14 height 22
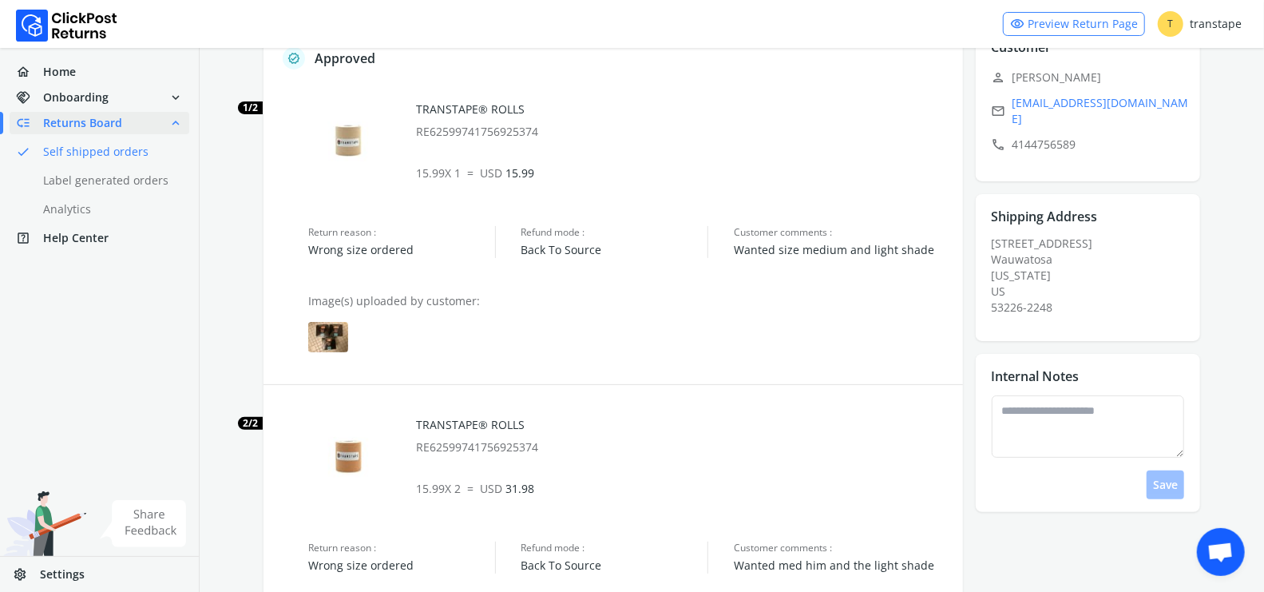
scroll to position [0, 0]
